Goal: Find specific page/section: Find specific page/section

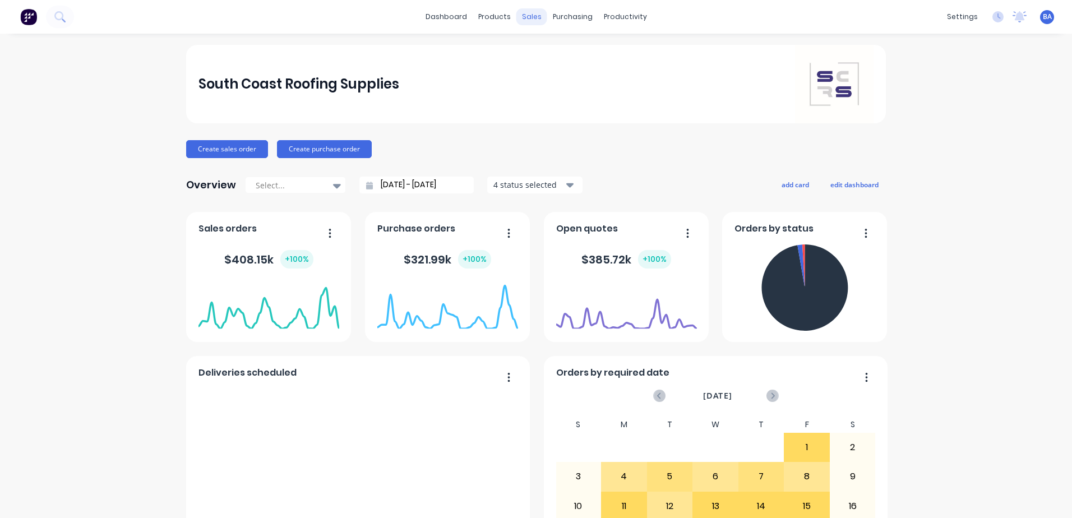
click at [526, 14] on div "sales" at bounding box center [531, 16] width 31 height 17
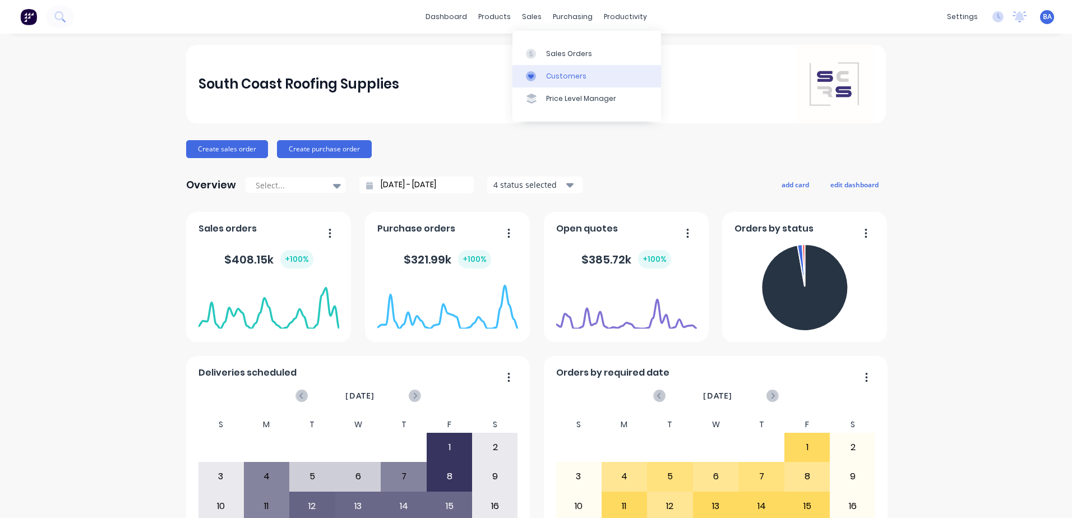
click at [573, 69] on link "Customers" at bounding box center [586, 76] width 149 height 22
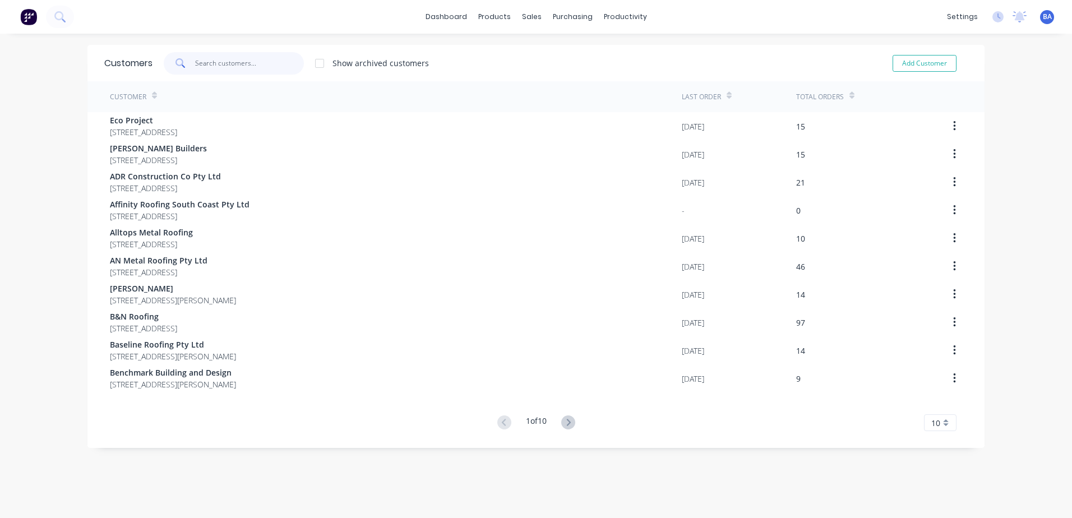
click at [247, 61] on input "text" at bounding box center [249, 63] width 109 height 22
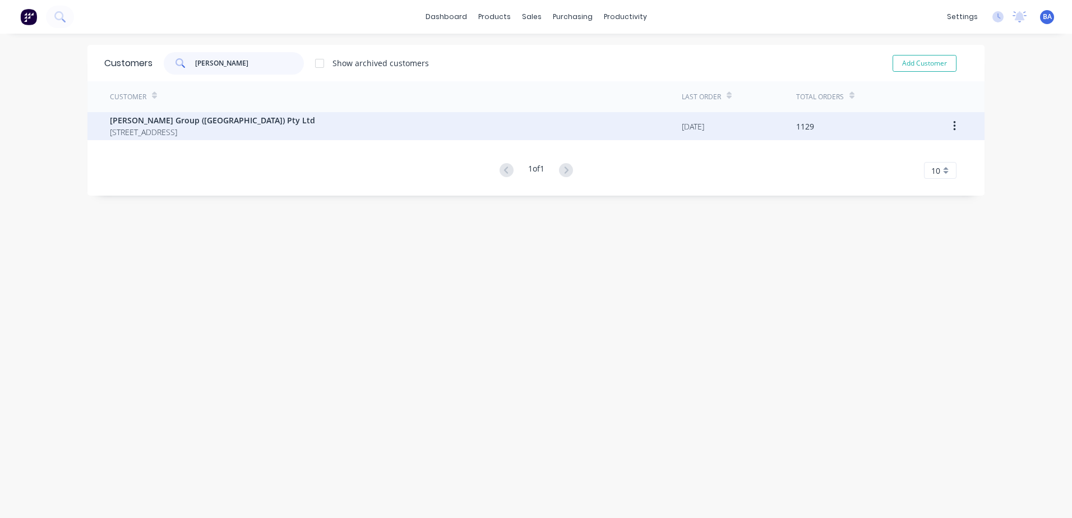
type input "[PERSON_NAME]"
click at [179, 135] on span "[STREET_ADDRESS]" at bounding box center [212, 132] width 205 height 12
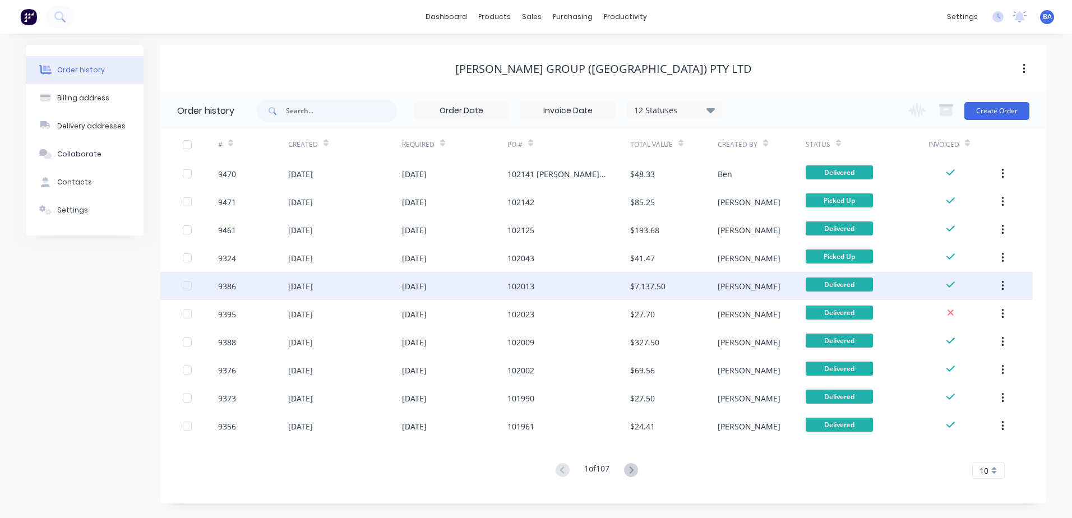
click at [591, 282] on div "102013" at bounding box center [568, 286] width 123 height 28
